Goal: Task Accomplishment & Management: Use online tool/utility

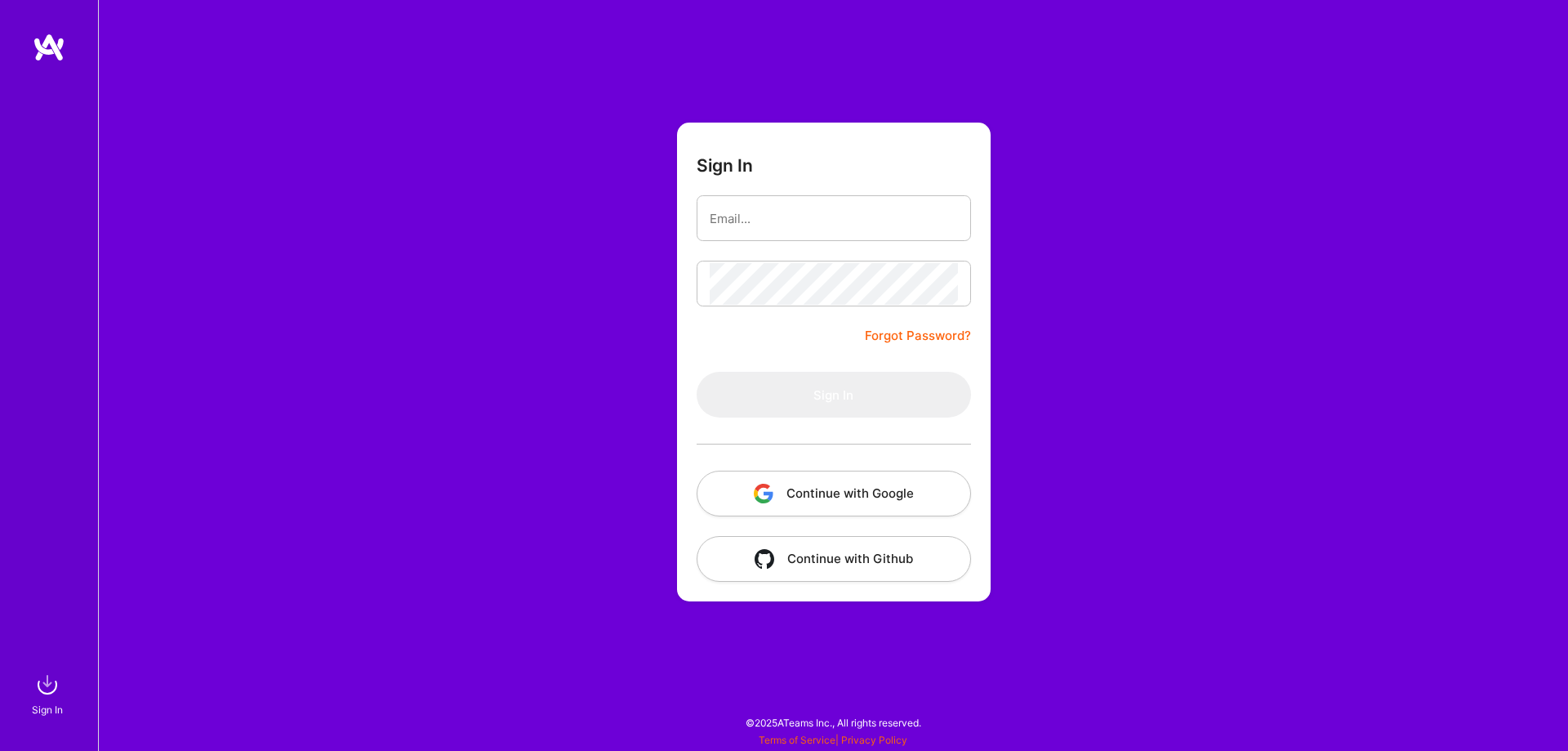
click at [874, 491] on button "Continue with Google" at bounding box center [834, 493] width 275 height 46
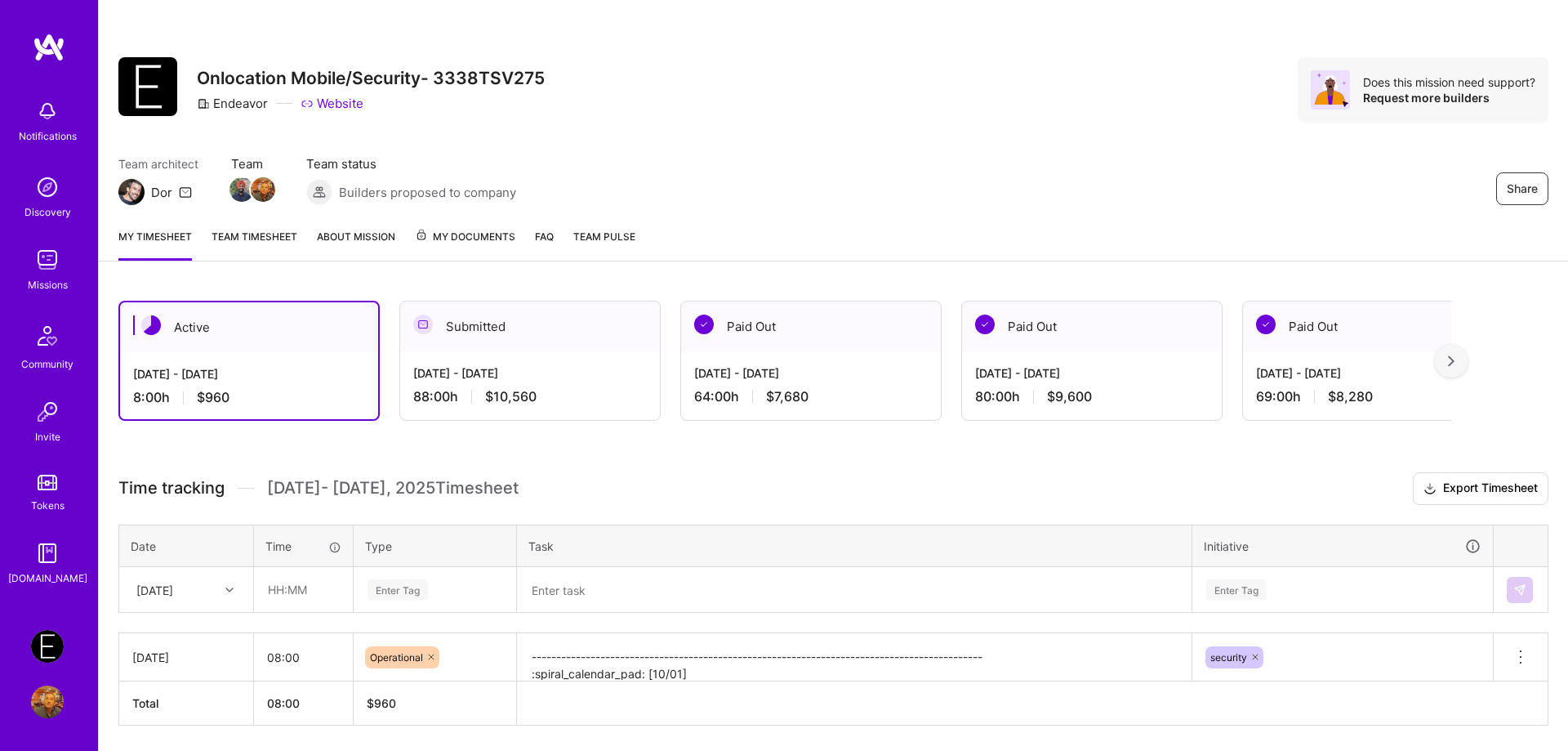
scroll to position [55, 0]
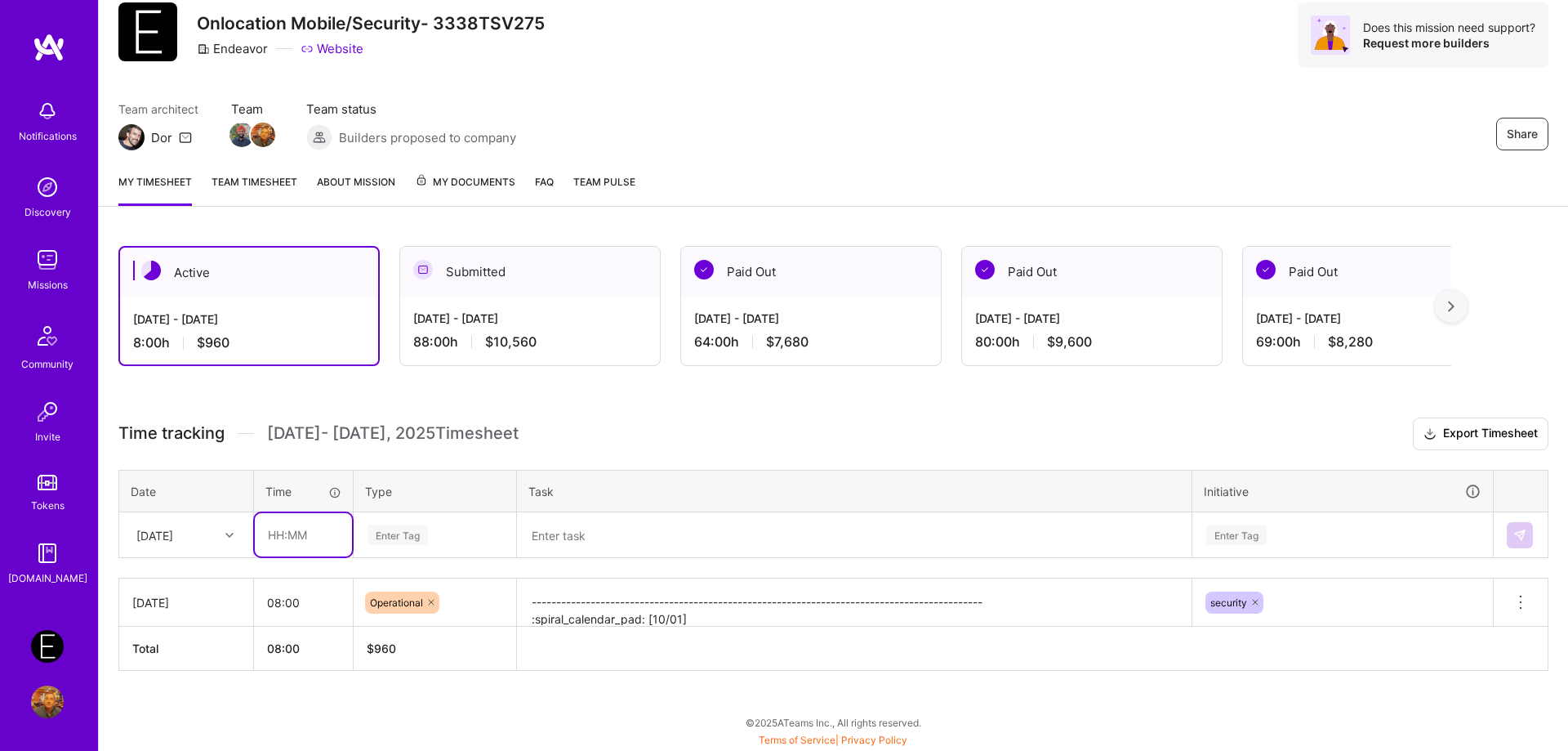
click at [282, 536] on input "text" at bounding box center [303, 535] width 97 height 43
click at [271, 546] on input "text" at bounding box center [303, 535] width 97 height 43
type input "08:00"
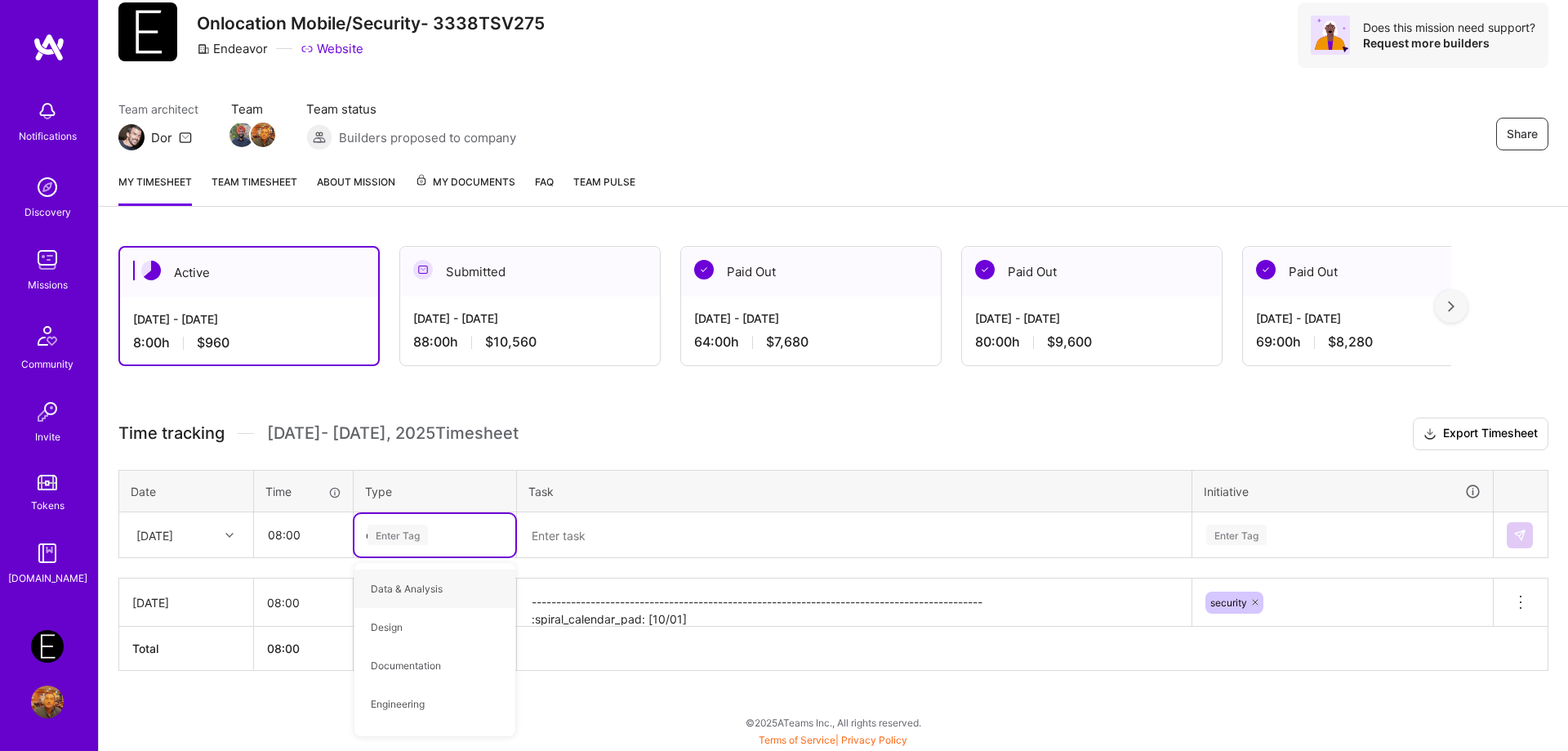
type input "op"
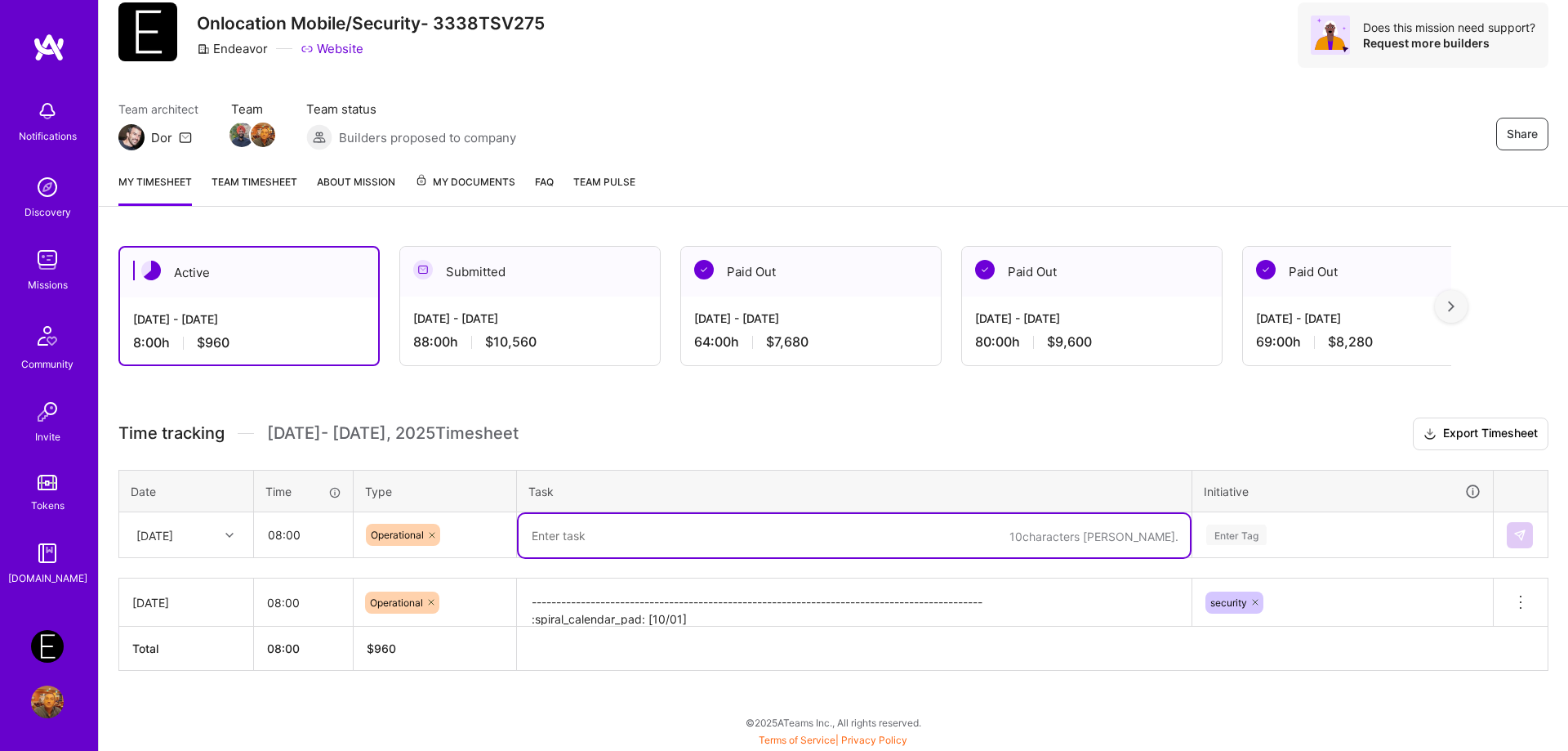
paste textarea "-------------------------------------------------------------------------------…"
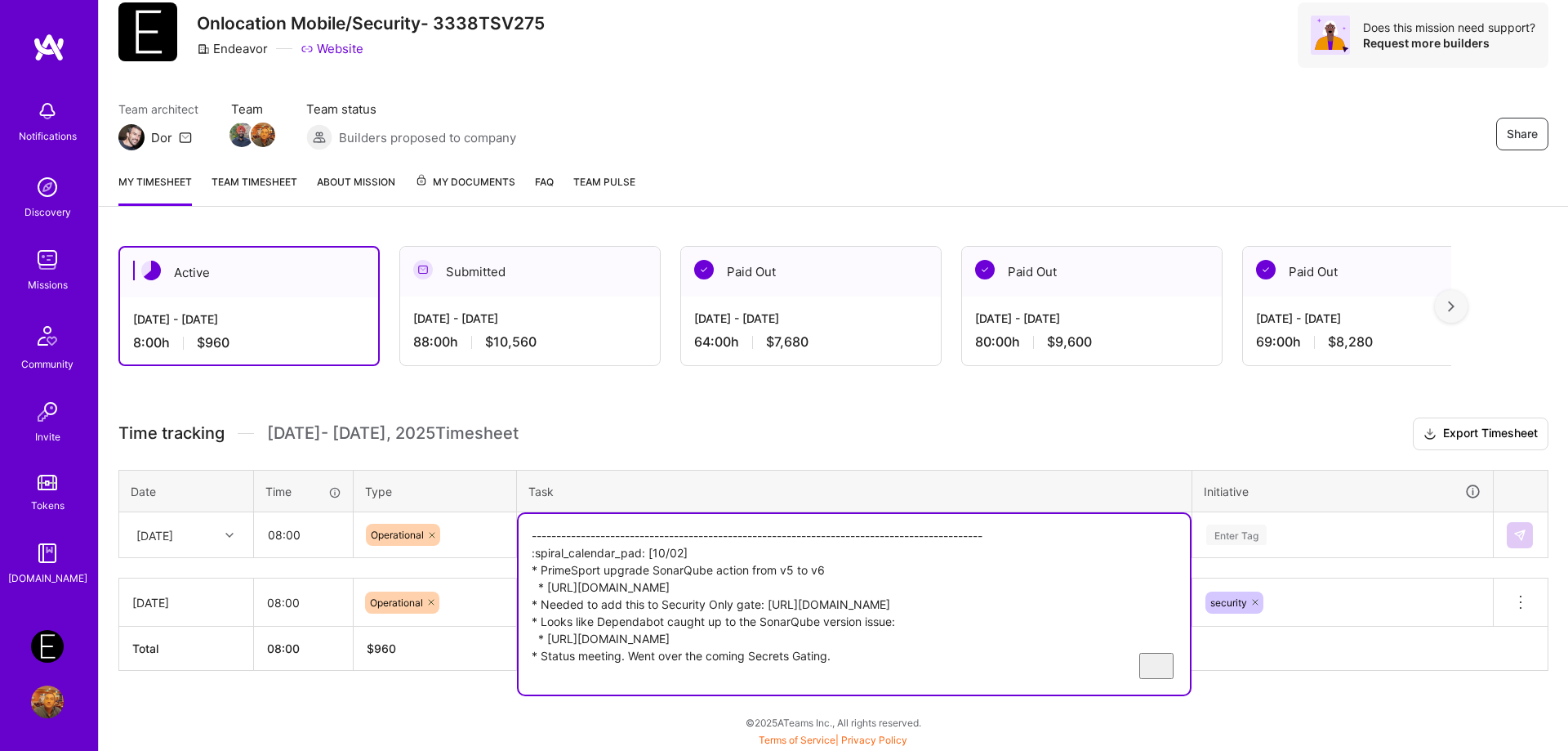
type textarea "-------------------------------------------------------------------------------…"
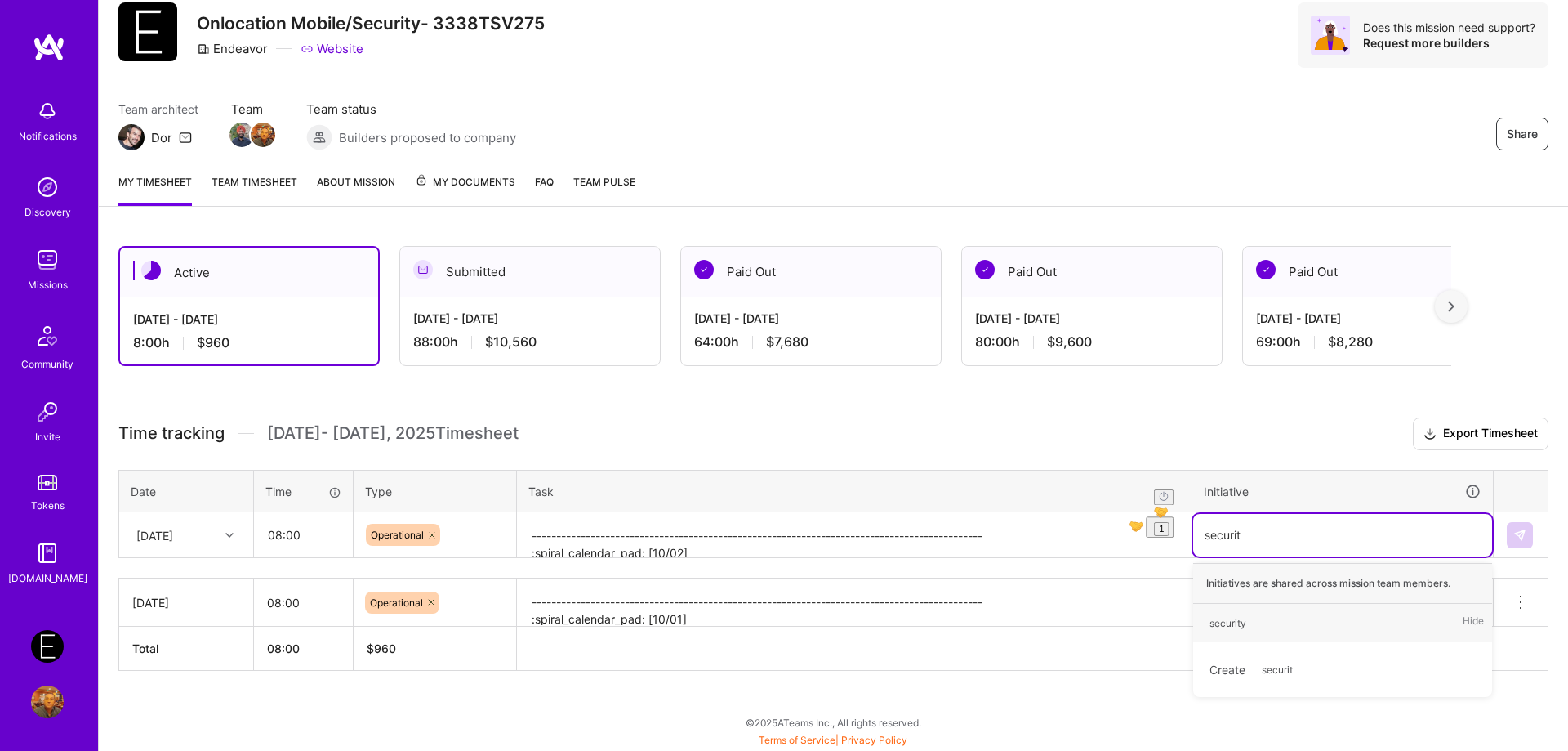
type input "security"
